Goal: Task Accomplishment & Management: Manage account settings

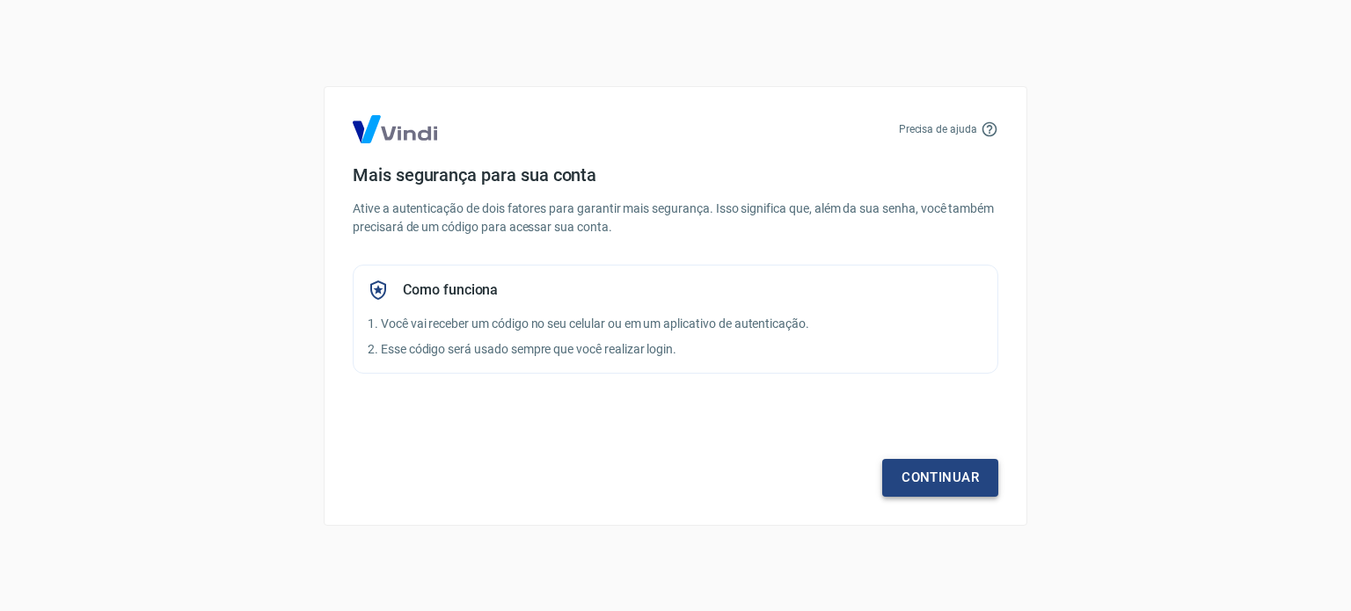
click at [894, 466] on link "Continuar" at bounding box center [940, 477] width 116 height 37
